Goal: Task Accomplishment & Management: Manage account settings

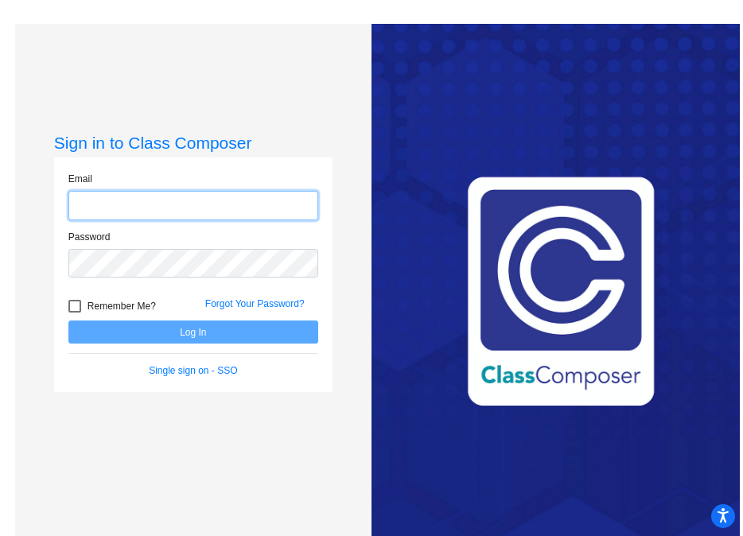
type input "[EMAIL_ADDRESS][DOMAIN_NAME]"
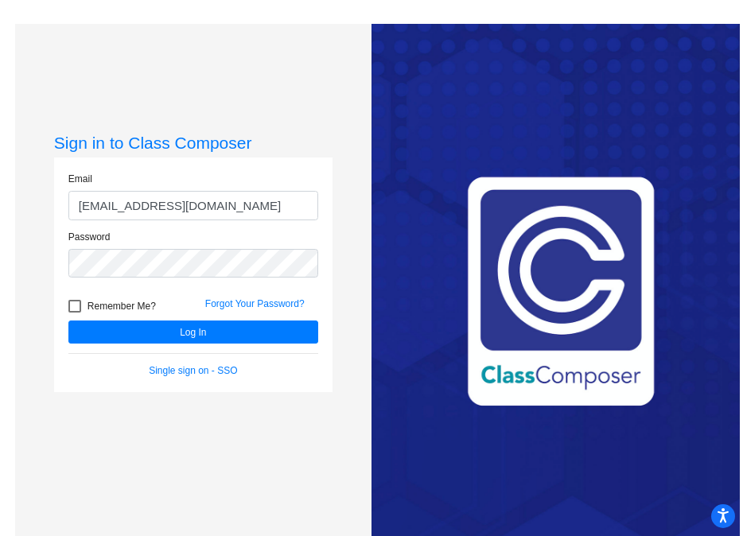
click at [70, 304] on div at bounding box center [74, 306] width 13 height 13
click at [74, 312] on input "Remember Me?" at bounding box center [74, 312] width 1 height 1
checkbox input "true"
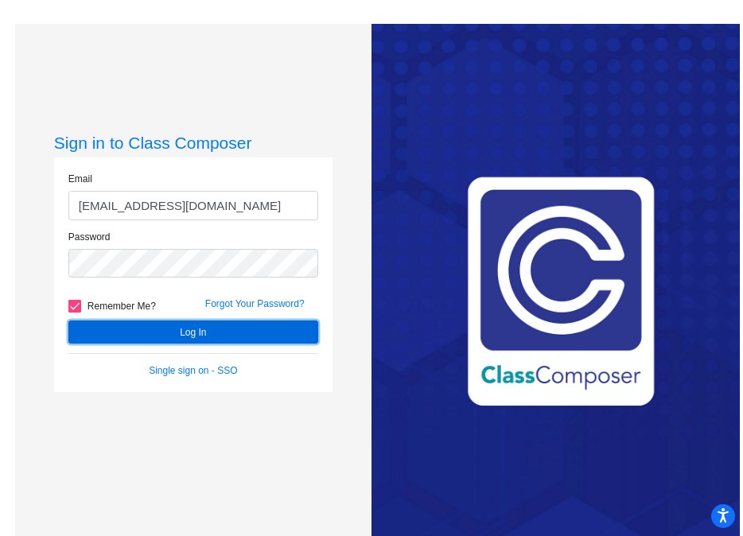
click at [108, 331] on button "Log In" at bounding box center [193, 331] width 250 height 23
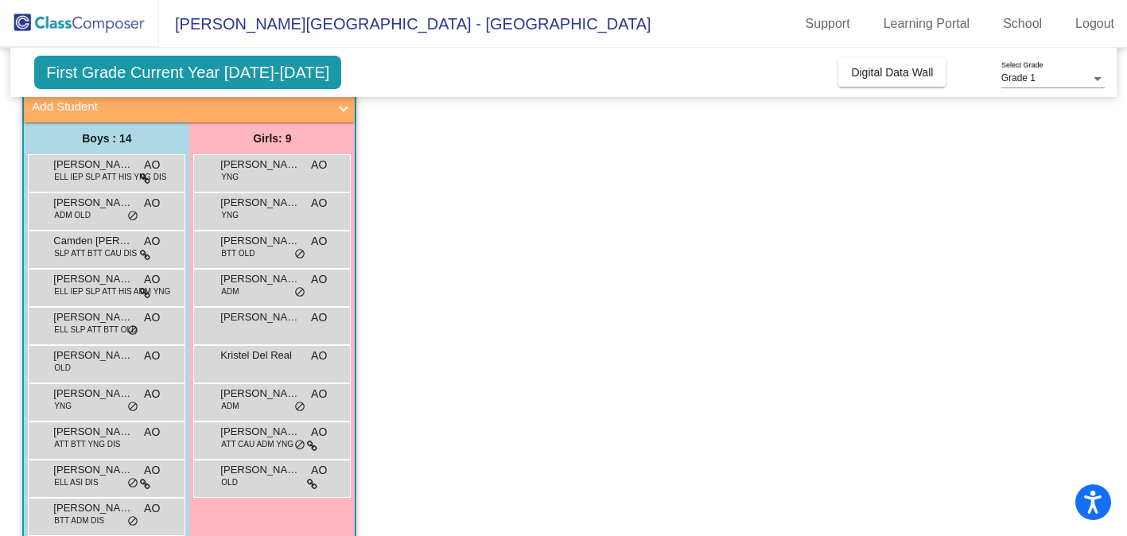
scroll to position [64, 0]
